Goal: Complete application form

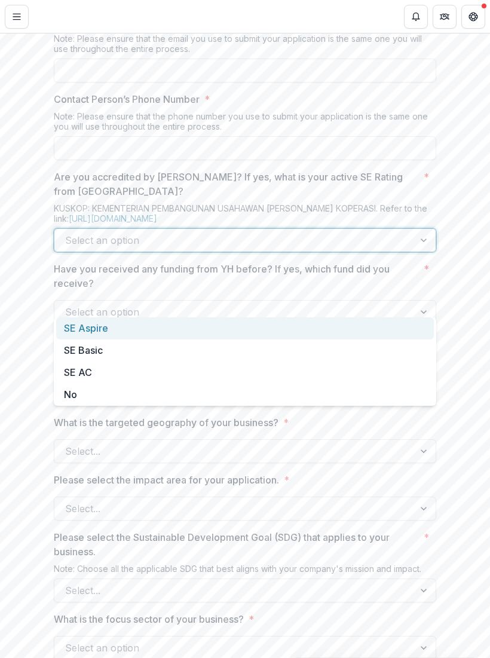
scroll to position [692, 0]
click at [75, 391] on div "No" at bounding box center [245, 391] width 378 height 22
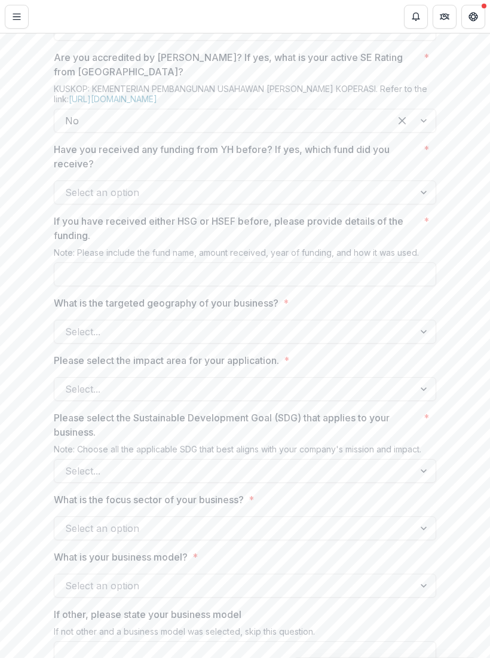
scroll to position [817, 0]
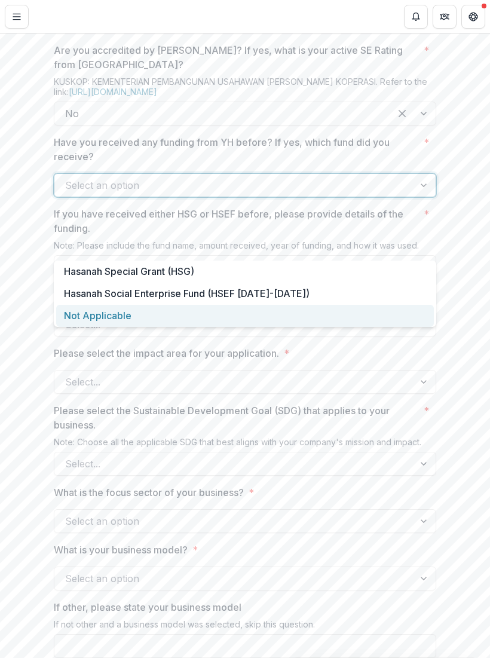
click at [109, 320] on div "Not Applicable" at bounding box center [245, 316] width 378 height 22
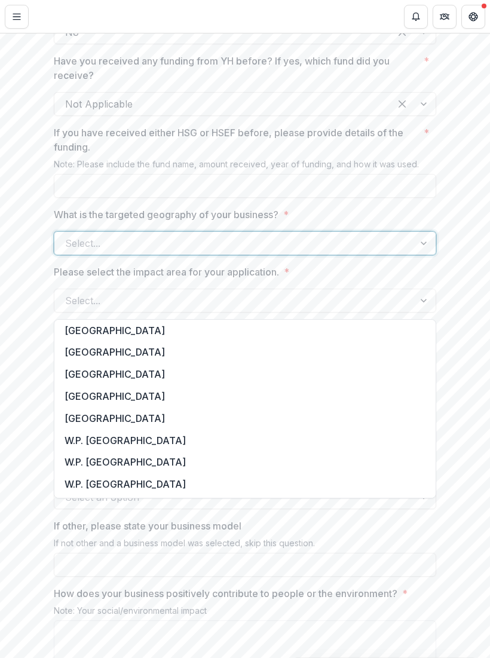
scroll to position [179, 0]
click at [118, 397] on div "[GEOGRAPHIC_DATA]" at bounding box center [245, 396] width 376 height 22
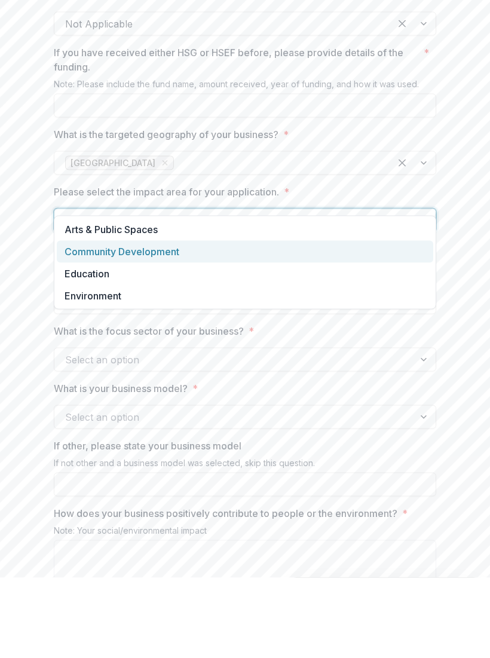
click at [167, 321] on div "Community Development" at bounding box center [245, 332] width 376 height 22
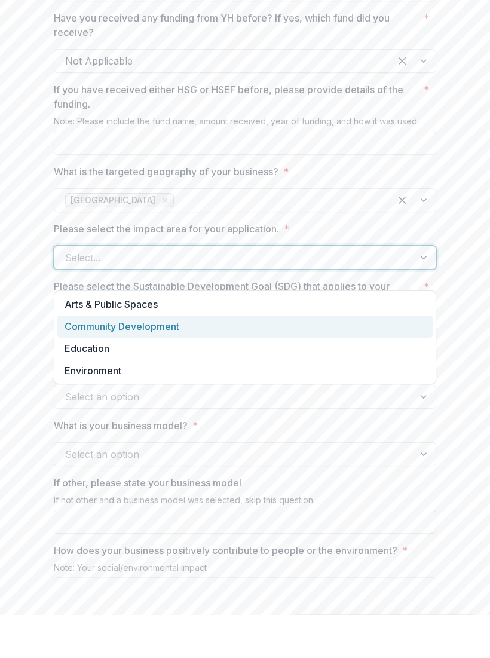
click at [179, 358] on div "Community Development" at bounding box center [245, 369] width 376 height 22
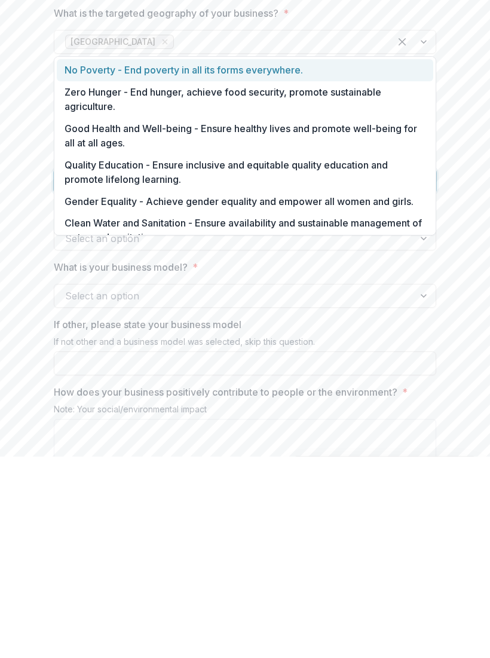
click at [339, 260] on div "No Poverty - End poverty in all its forms everywhere." at bounding box center [245, 271] width 376 height 22
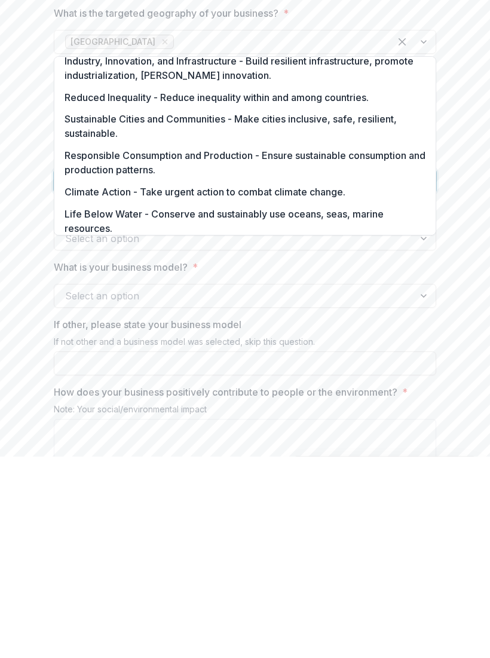
scroll to position [249, 0]
click at [314, 347] on div "Responsible Consumption and Production - Ensure sustainable consumption and pro…" at bounding box center [245, 365] width 376 height 36
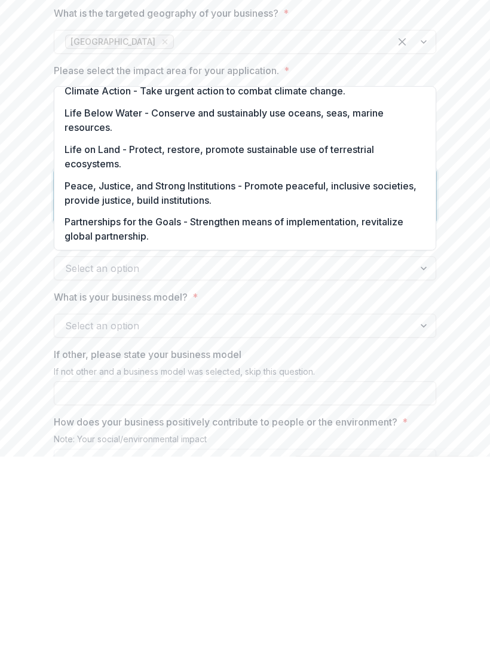
scroll to position [344, 0]
click at [162, 412] on div "Partnerships for the Goals - Strengthen means of implementation, revitalize glo…" at bounding box center [245, 430] width 376 height 36
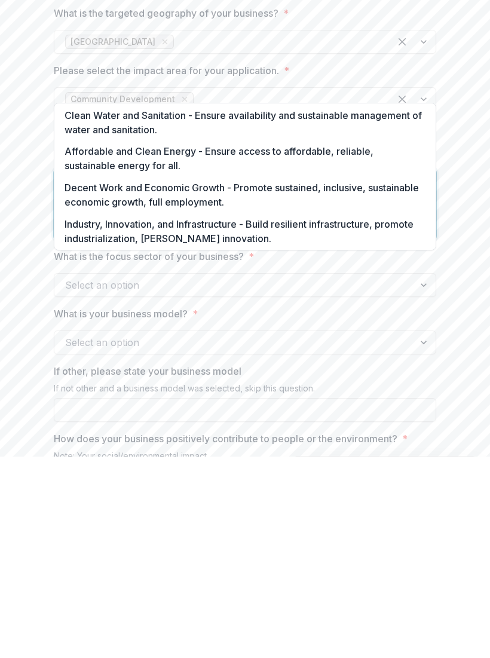
scroll to position [0, 0]
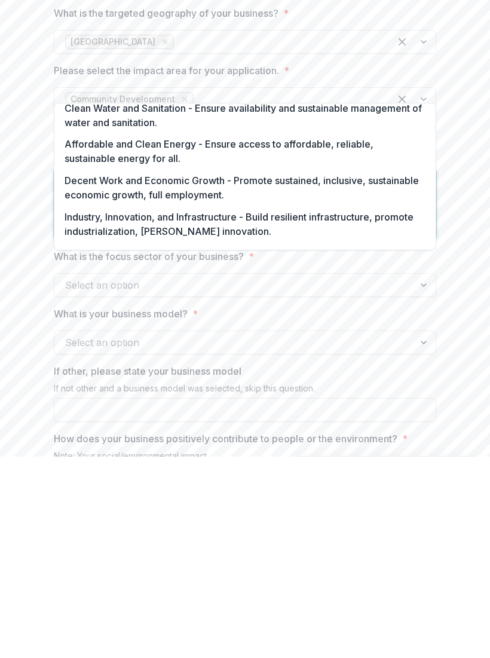
click at [314, 371] on div "Decent Work and Economic Growth - Promote sustained, inclusive, sustainable eco…" at bounding box center [245, 389] width 376 height 36
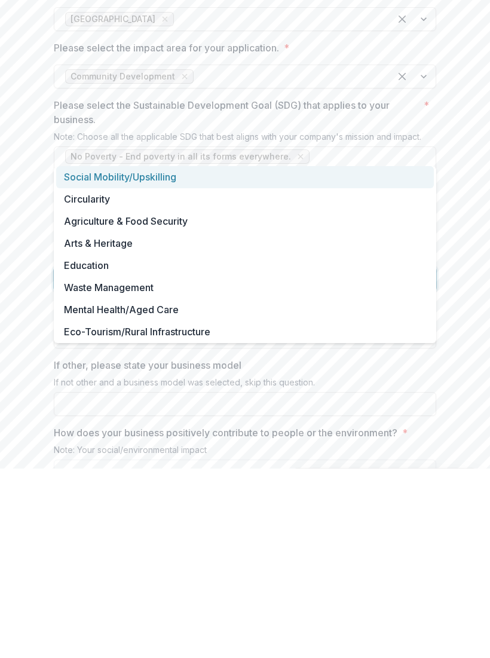
click at [105, 378] on div "Circularity" at bounding box center [245, 389] width 378 height 22
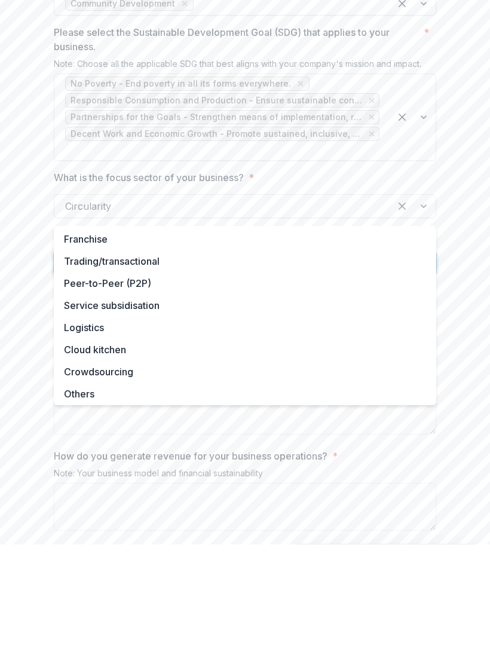
scroll to position [1082, 0]
click at [466, 255] on div "**********" at bounding box center [245, 428] width 490 height 2467
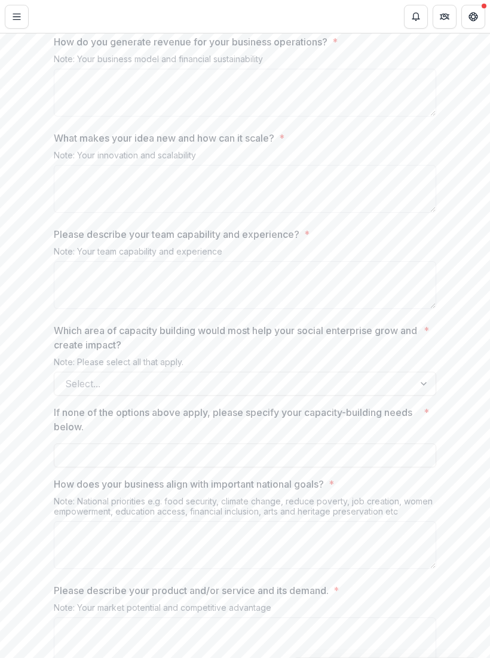
scroll to position [1609, 0]
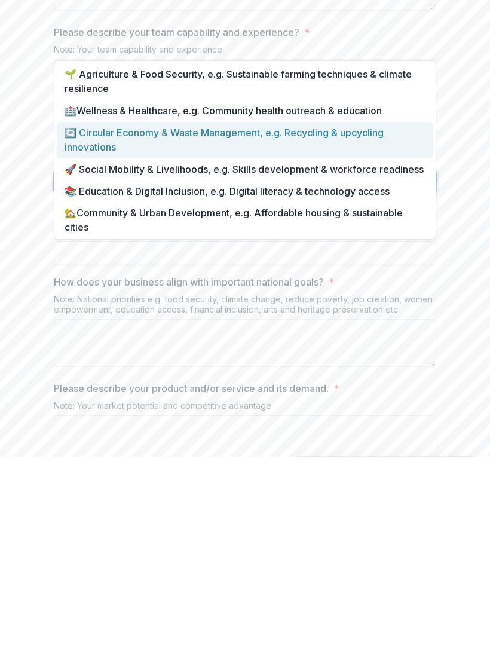
click at [231, 323] on div "🔄 Circular Economy & Waste Management, e.g. Recycling & upcycling innovations" at bounding box center [245, 341] width 376 height 36
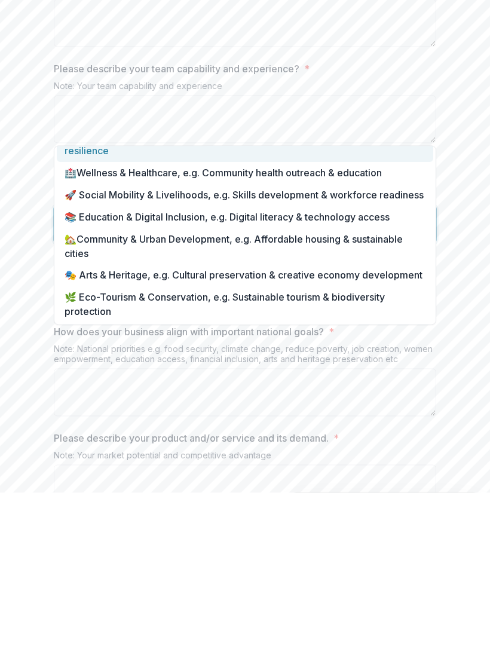
scroll to position [38, 0]
click at [387, 429] on div "🎭 Arts & Heritage, e.g. Cultural preservation & creative economy development" at bounding box center [245, 440] width 376 height 22
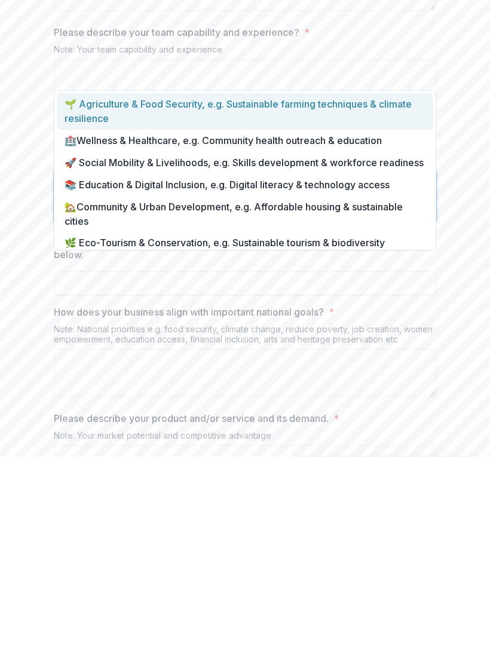
scroll to position [0, 0]
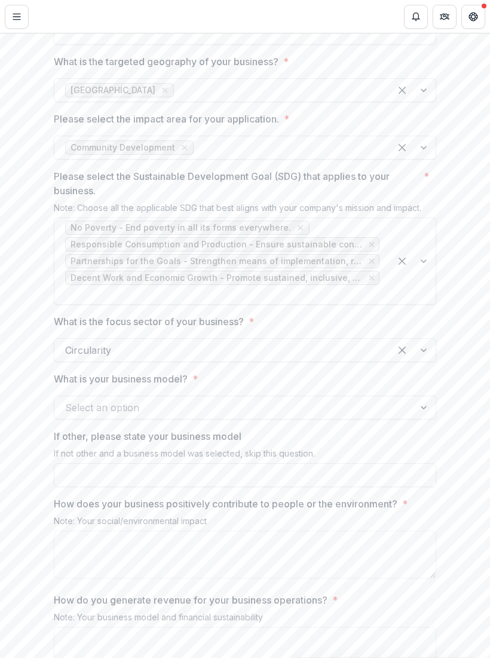
scroll to position [1064, 0]
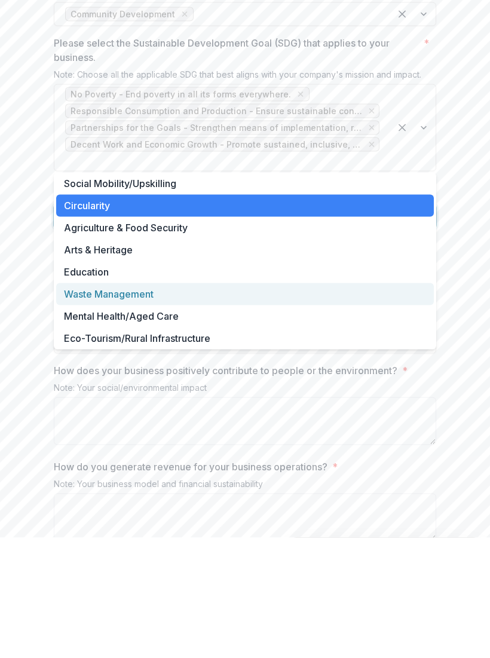
click at [412, 403] on div "Waste Management" at bounding box center [245, 414] width 378 height 22
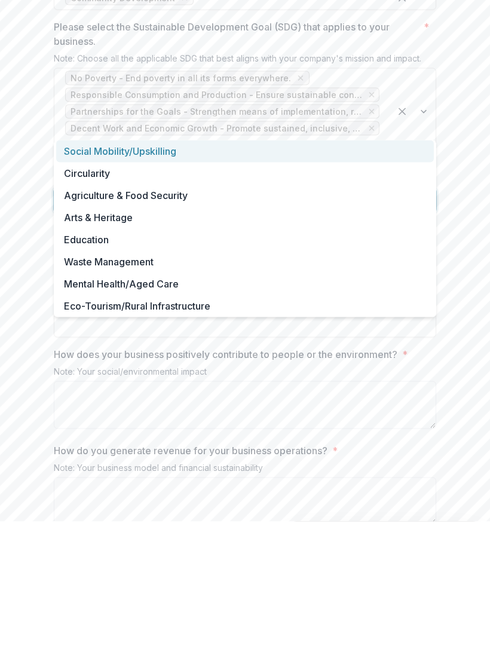
click at [104, 299] on div "Circularity" at bounding box center [245, 310] width 378 height 22
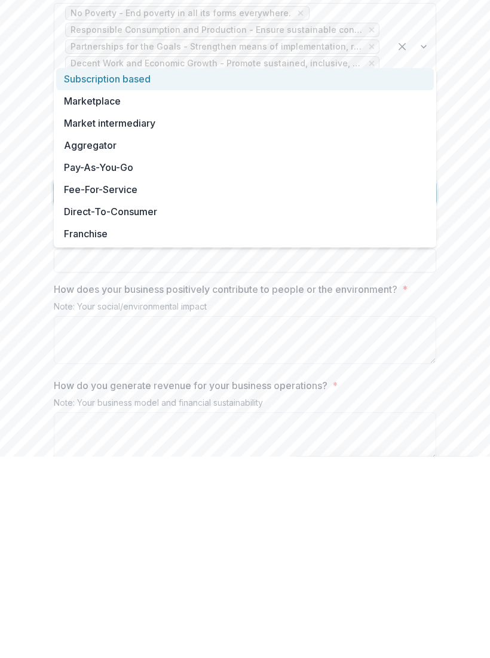
scroll to position [0, 0]
click at [104, 450] on input "If other, please state your business model" at bounding box center [245, 462] width 382 height 24
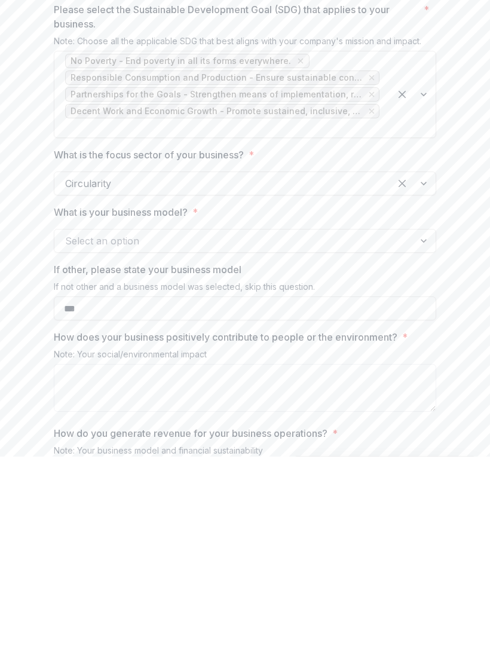
scroll to position [1004, 0]
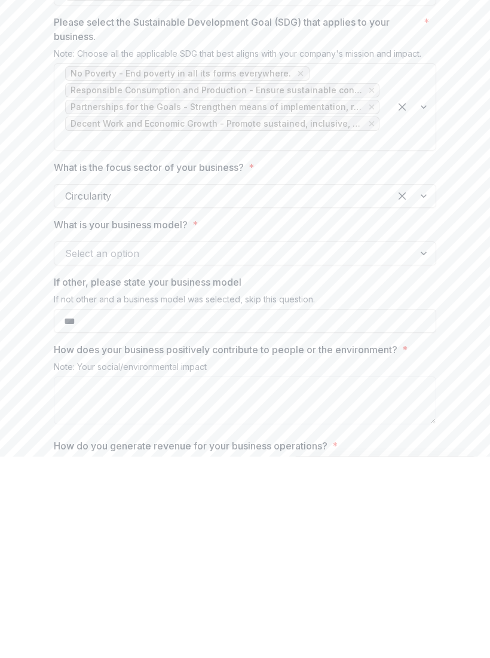
type input "***"
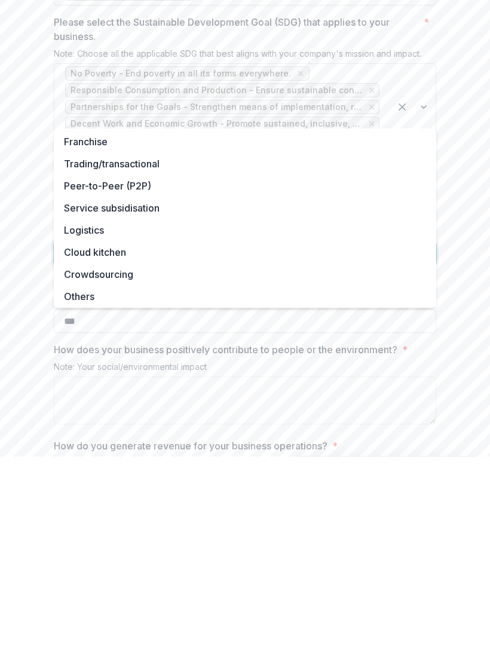
scroll to position [152, 0]
click at [79, 487] on div "Others" at bounding box center [245, 498] width 378 height 22
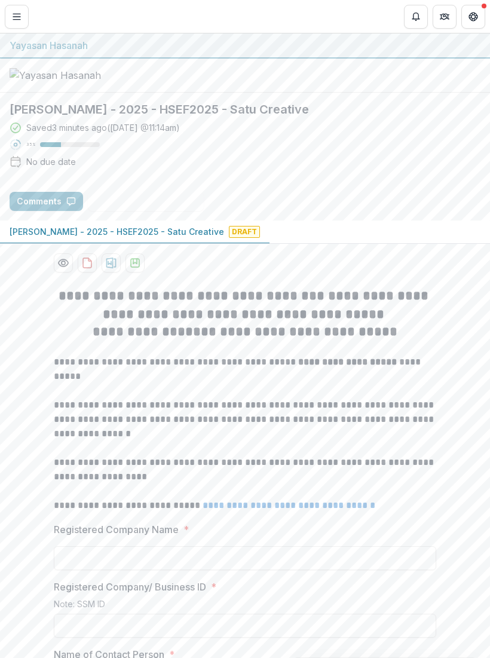
scroll to position [0, 0]
